Goal: Task Accomplishment & Management: Manage account settings

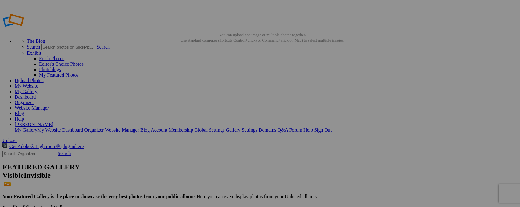
type input "Z"
type input "Whooping Crane"
type input "Z"
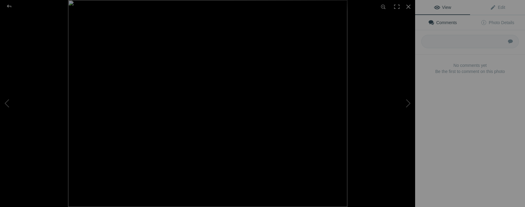
type input "Whooping Crane"
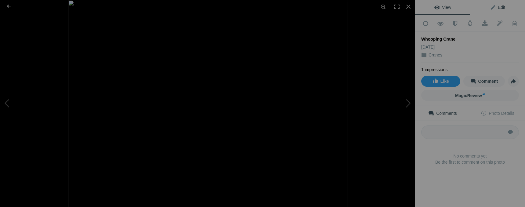
click at [498, 6] on span "Edit" at bounding box center [497, 7] width 15 height 5
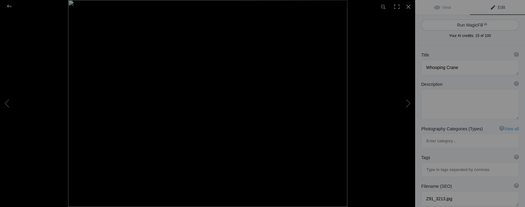
click at [478, 25] on button "Run MagicFill AI" at bounding box center [470, 25] width 98 height 11
type textarea "Majestic Whooping Crane in Natural Habitat"
type textarea "The whooping crane, known for its striking appearance and graceful movements, s…"
type textarea "whooping-crane-natural-habitat.jpg"
type textarea "A juvenile whooping crane stands in a wetland, showcasing its unique plumage ag…"
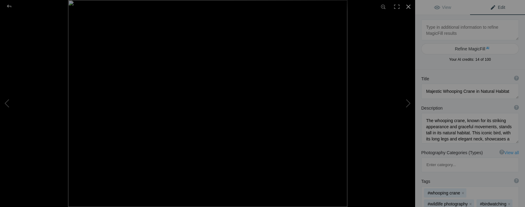
click at [408, 6] on div at bounding box center [408, 6] width 13 height 13
